Goal: Task Accomplishment & Management: Use online tool/utility

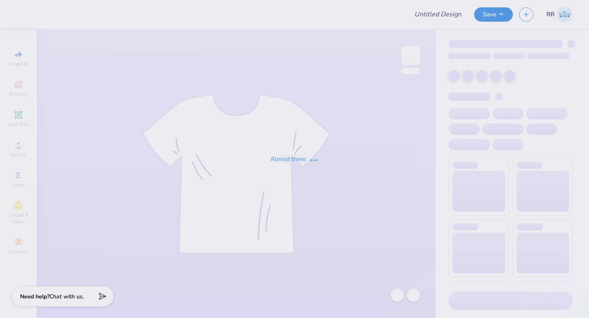
type input "dtd parents weekend"
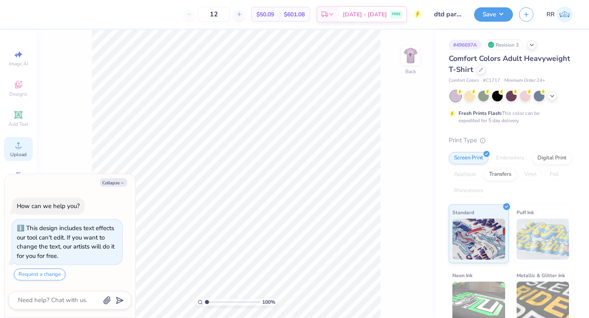
click at [21, 147] on icon at bounding box center [19, 145] width 6 height 6
type textarea "x"
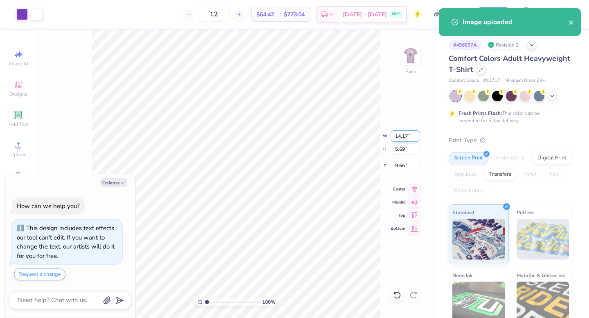
click at [405, 135] on input "14.17" at bounding box center [405, 135] width 29 height 11
click at [406, 136] on input "14.17" at bounding box center [405, 135] width 29 height 11
type input "3.5"
type textarea "x"
type input "3.50"
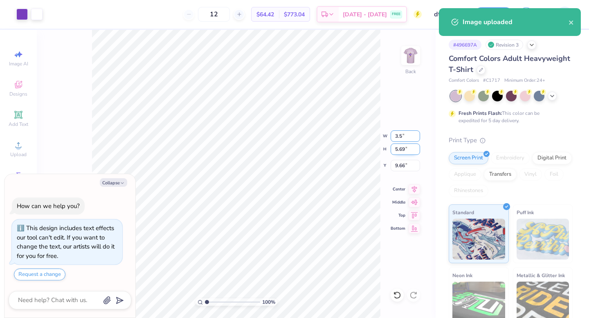
type input "1.40"
type input "11.80"
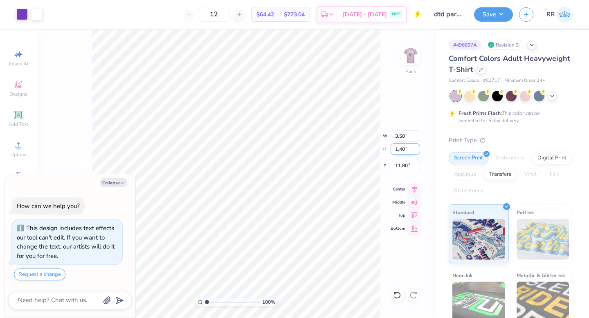
type textarea "x"
type input "3.24"
type textarea "x"
type input "3.00"
click at [410, 60] on img at bounding box center [410, 55] width 33 height 33
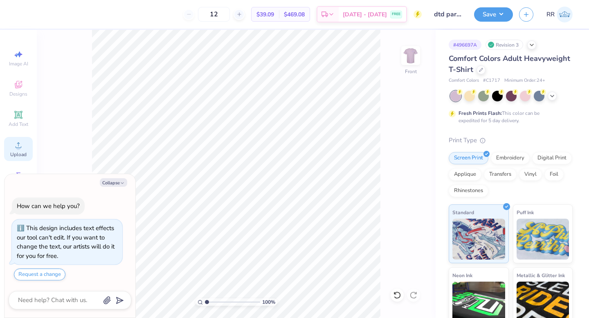
click at [26, 150] on div "Upload" at bounding box center [18, 149] width 29 height 24
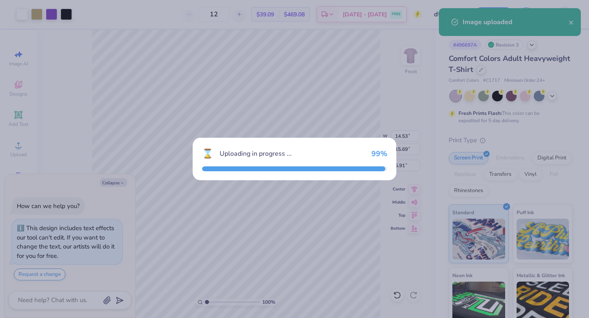
type textarea "x"
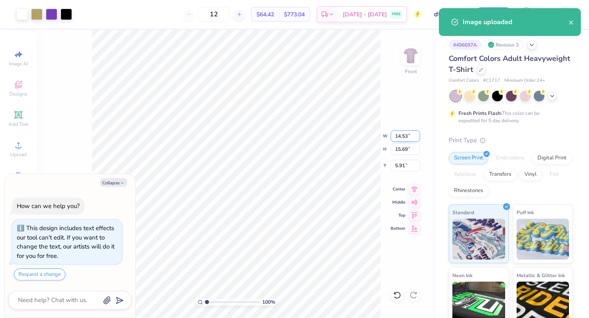
click at [404, 136] on input "14.53" at bounding box center [405, 135] width 29 height 11
type input "12.5"
type textarea "x"
type input "12.50"
type input "13.49"
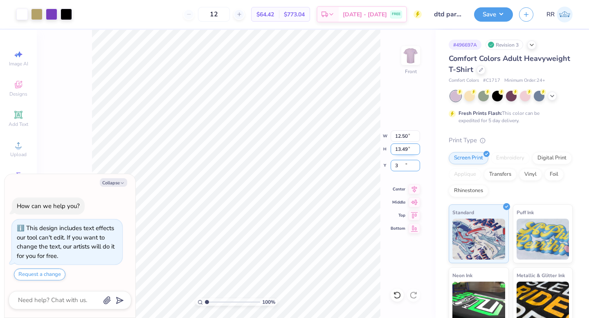
type input "3"
type textarea "x"
type input "3.00"
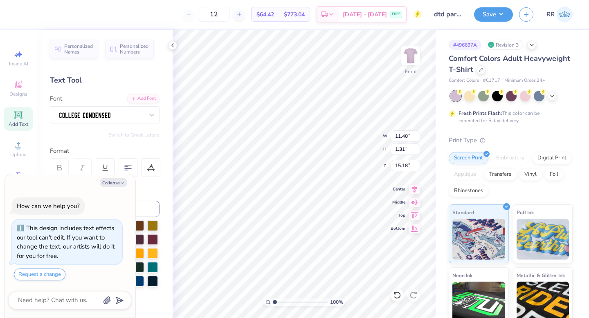
drag, startPoint x: 121, startPoint y: 183, endPoint x: 131, endPoint y: 195, distance: 15.1
click at [121, 183] on icon "button" at bounding box center [122, 183] width 5 height 5
type textarea "x"
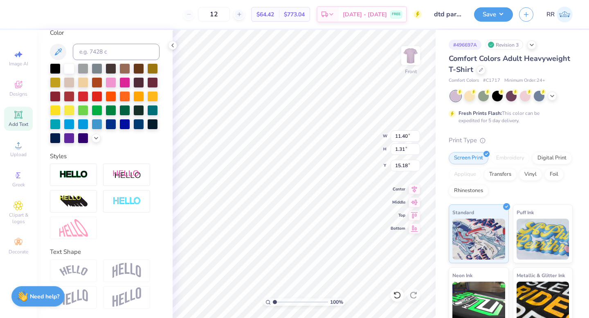
scroll to position [168, 0]
click at [78, 177] on img at bounding box center [73, 174] width 29 height 9
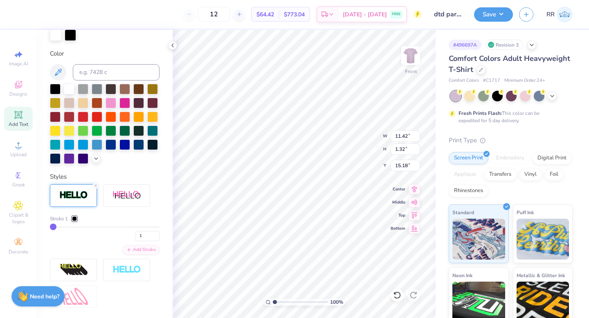
type input "11.42"
type input "1.32"
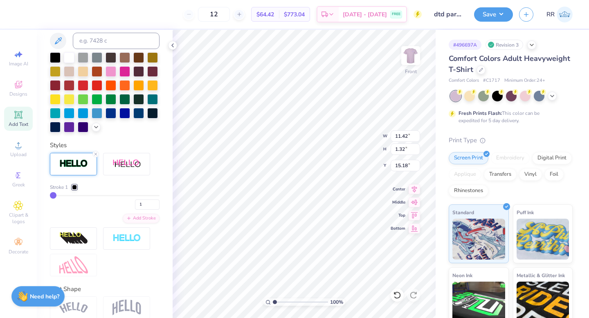
click at [76, 190] on div at bounding box center [74, 187] width 5 height 5
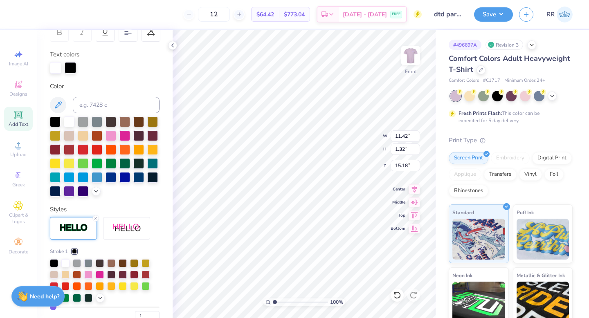
scroll to position [128, 0]
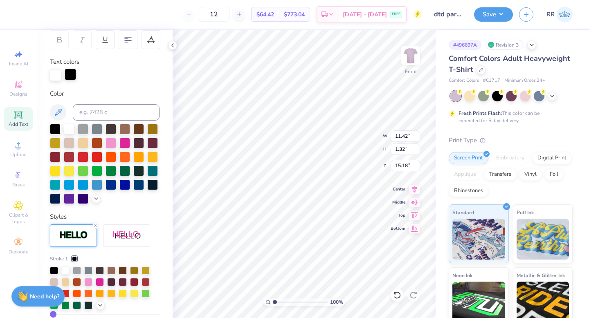
click at [72, 77] on div at bounding box center [70, 74] width 11 height 11
click at [97, 114] on input at bounding box center [116, 112] width 87 height 16
type input "266"
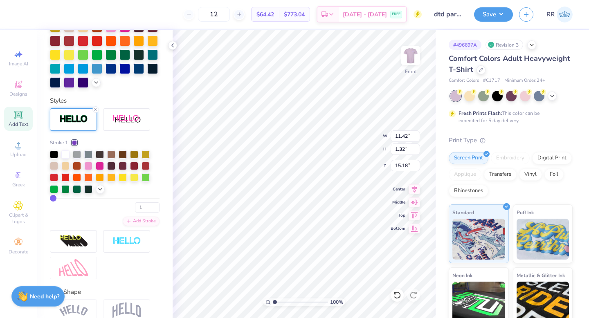
scroll to position [272, 0]
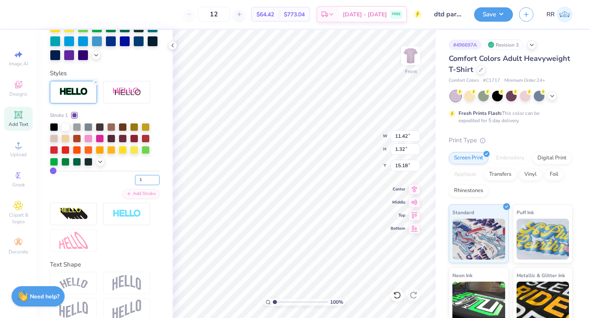
drag, startPoint x: 129, startPoint y: 192, endPoint x: 122, endPoint y: 189, distance: 7.5
click at [123, 185] on div "1" at bounding box center [105, 178] width 110 height 15
type input "4"
type input "11.45"
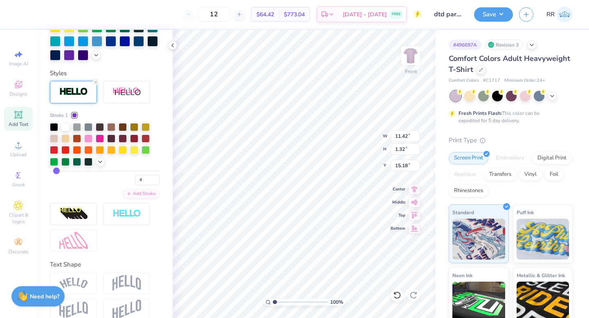
type input "1.37"
type input "15.15"
drag, startPoint x: 142, startPoint y: 193, endPoint x: 99, endPoint y: 189, distance: 43.9
click at [116, 185] on div "4" at bounding box center [105, 178] width 110 height 15
type input "6"
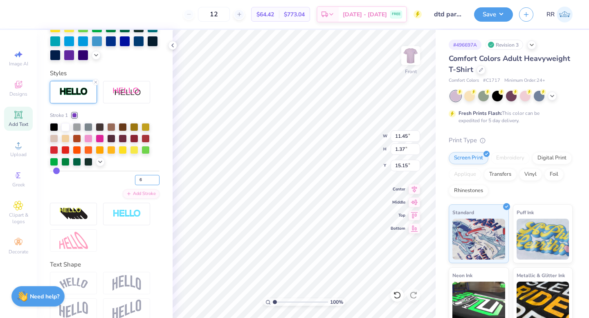
type input "6"
type input "11.49"
type input "1.39"
type input "15.13"
drag, startPoint x: 146, startPoint y: 192, endPoint x: 111, endPoint y: 191, distance: 34.8
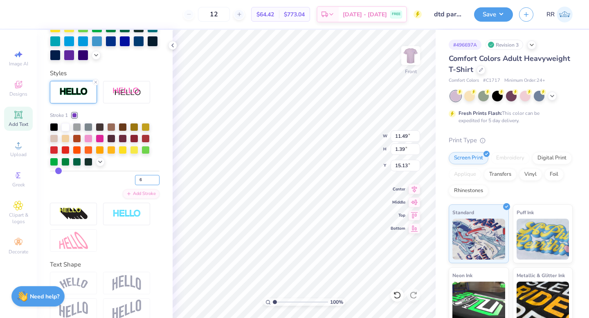
click at [112, 185] on div "6" at bounding box center [105, 178] width 110 height 15
type input "5"
type input "11.48"
type input "1.38"
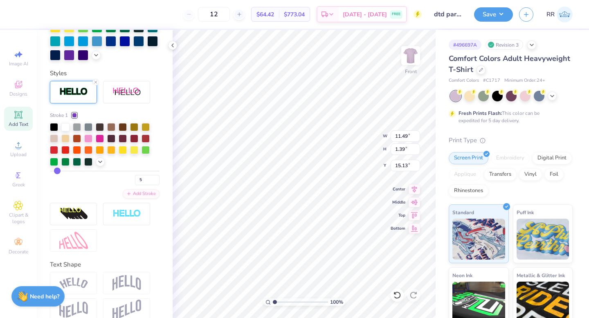
type input "15.15"
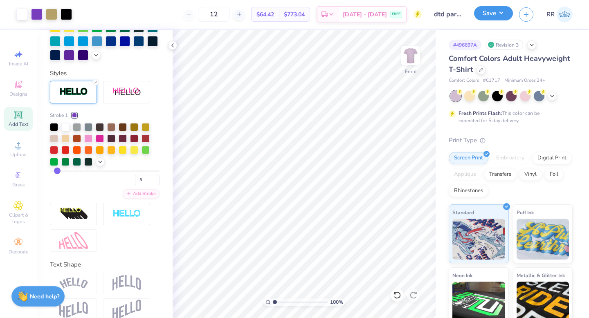
click at [494, 14] on button "Save" at bounding box center [493, 13] width 39 height 14
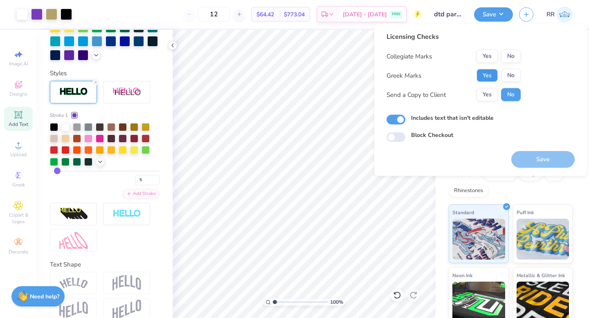
click at [489, 77] on button "Yes" at bounding box center [486, 75] width 21 height 13
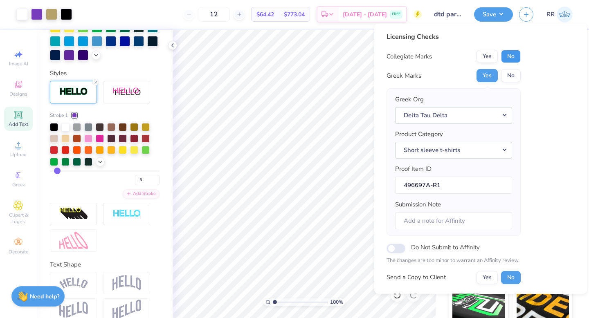
click at [514, 58] on button "No" at bounding box center [511, 56] width 20 height 13
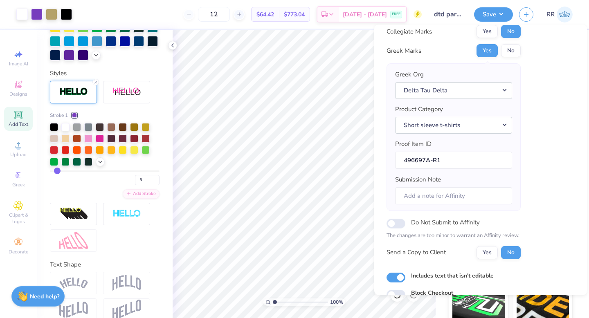
scroll to position [64, 0]
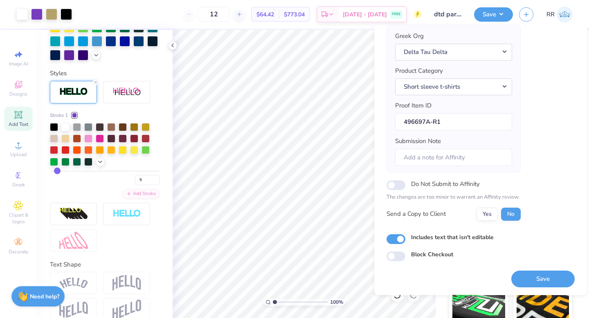
drag, startPoint x: 543, startPoint y: 281, endPoint x: 545, endPoint y: 276, distance: 4.8
click at [543, 281] on button "Save" at bounding box center [542, 279] width 63 height 17
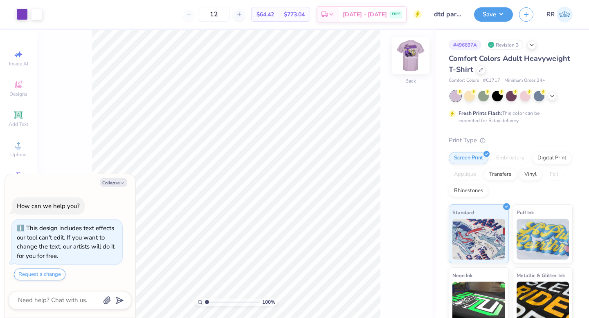
click at [409, 53] on img at bounding box center [410, 55] width 33 height 33
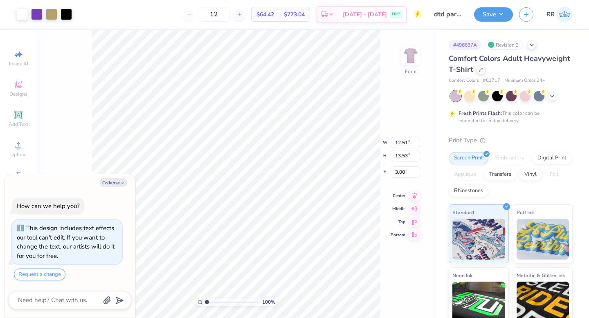
type textarea "x"
type input "11.48"
type input "1.38"
type input "15.15"
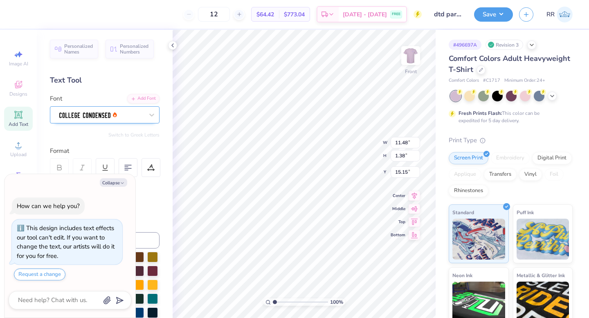
click at [107, 115] on div at bounding box center [101, 114] width 86 height 13
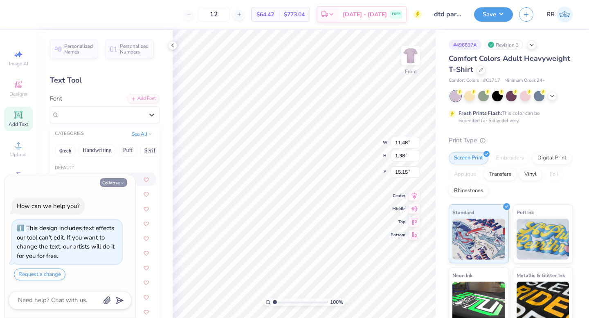
click at [120, 184] on icon "button" at bounding box center [122, 183] width 5 height 5
type textarea "x"
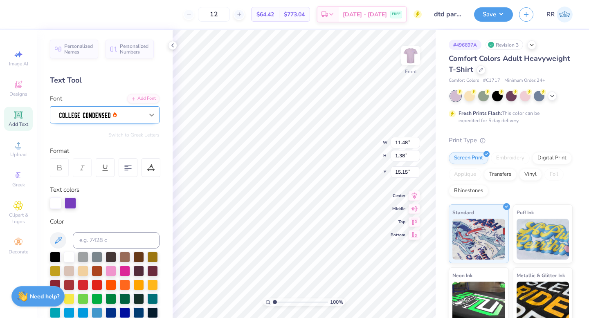
click at [148, 116] on icon at bounding box center [152, 115] width 8 height 8
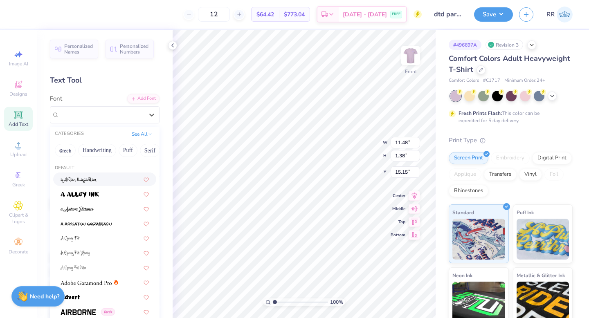
click at [111, 180] on div at bounding box center [105, 179] width 88 height 9
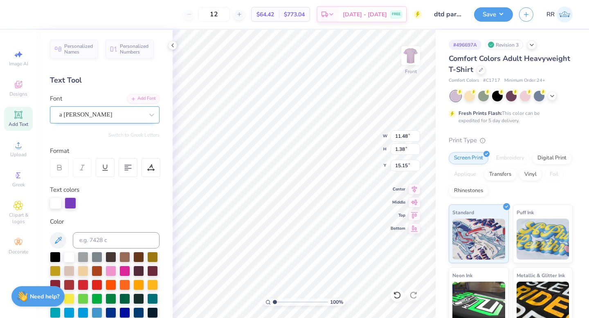
type input "13.21"
type input "1.71"
type input "15.10"
click at [110, 118] on div "a [PERSON_NAME]" at bounding box center [101, 114] width 86 height 13
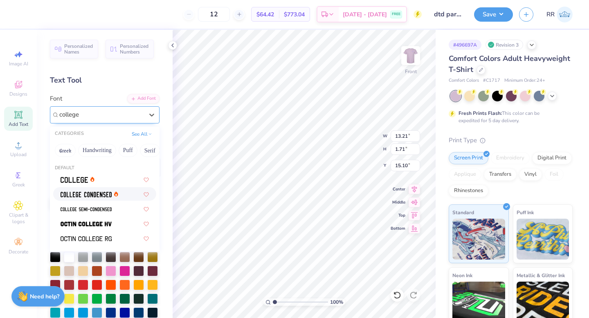
type input "college"
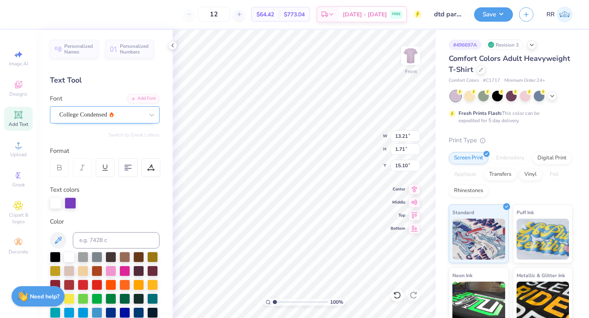
type input "11.43"
type input "1.36"
type input "15.28"
click at [494, 16] on button "Save" at bounding box center [493, 13] width 39 height 14
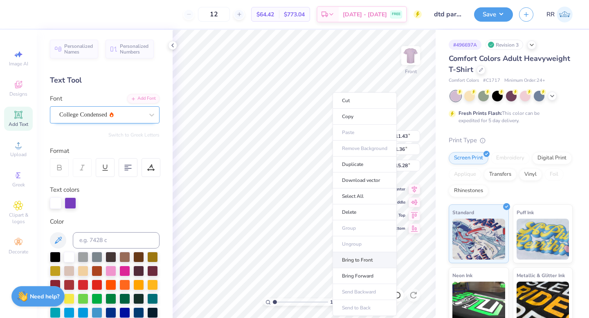
click at [354, 261] on li "Bring to Front" at bounding box center [364, 260] width 64 height 16
type input "14.78"
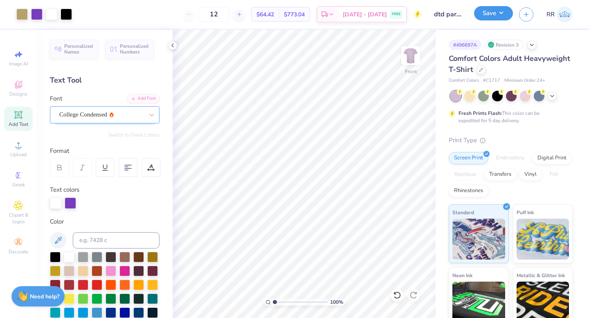
drag, startPoint x: 502, startPoint y: 15, endPoint x: 506, endPoint y: 19, distance: 5.8
click at [501, 17] on button "Save" at bounding box center [493, 13] width 39 height 14
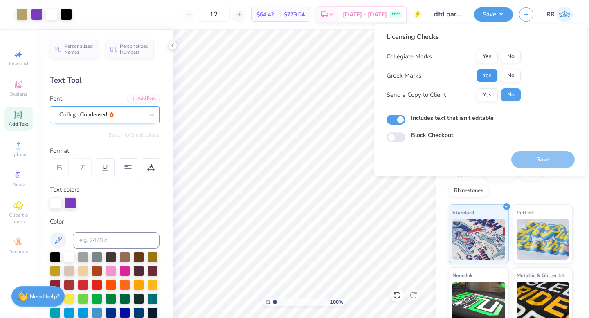
click at [484, 75] on button "Yes" at bounding box center [486, 75] width 21 height 13
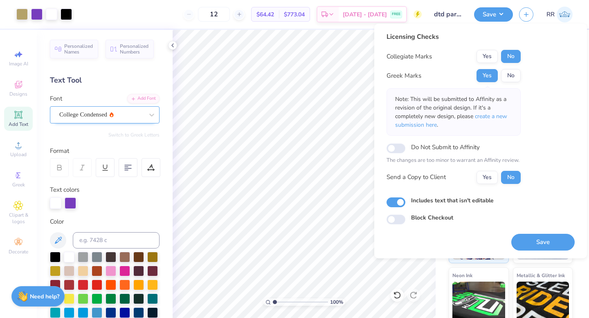
click at [543, 242] on button "Save" at bounding box center [542, 242] width 63 height 17
